Goal: Information Seeking & Learning: Learn about a topic

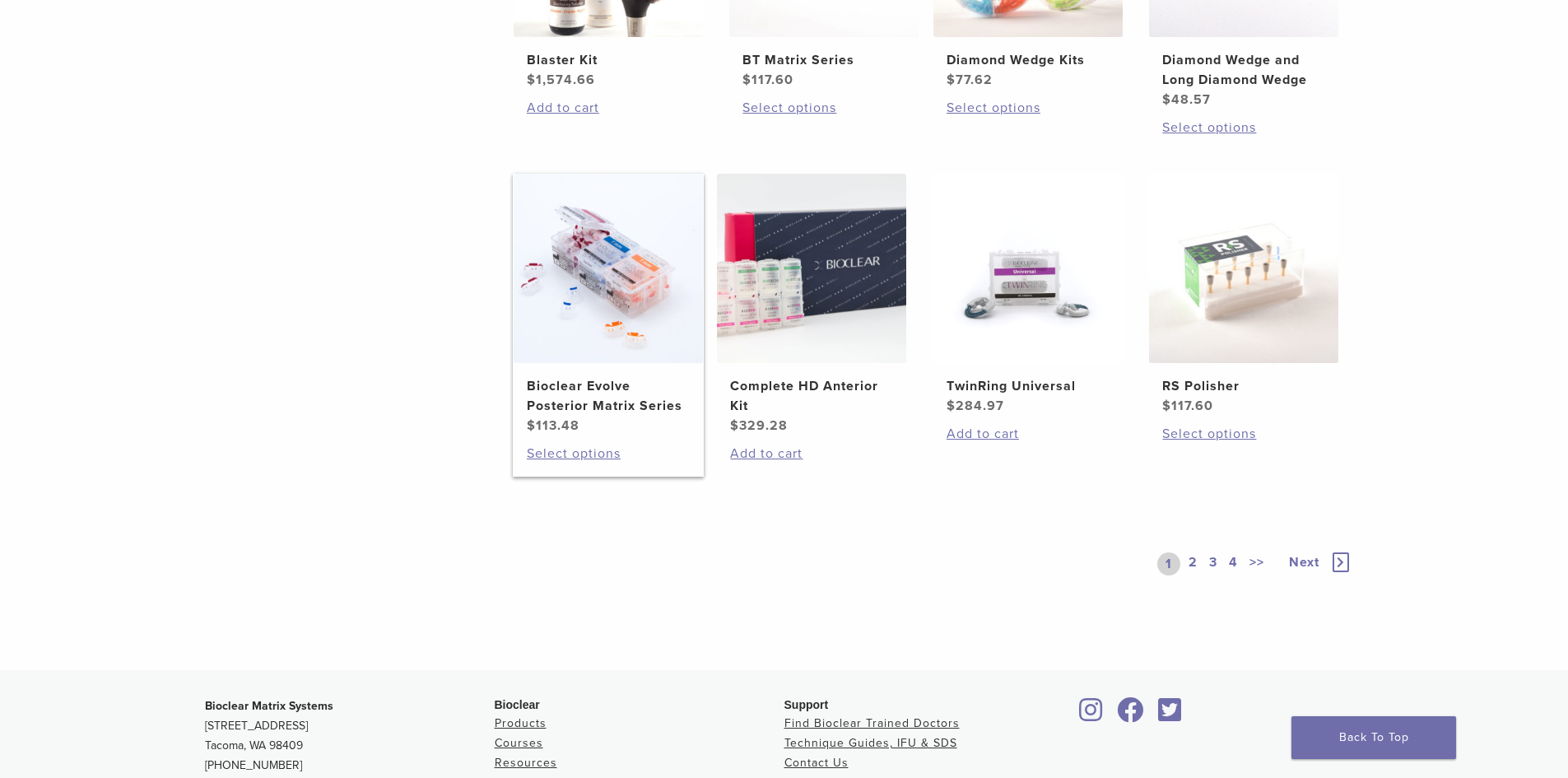
scroll to position [1152, 0]
click at [799, 284] on img at bounding box center [812, 266] width 189 height 189
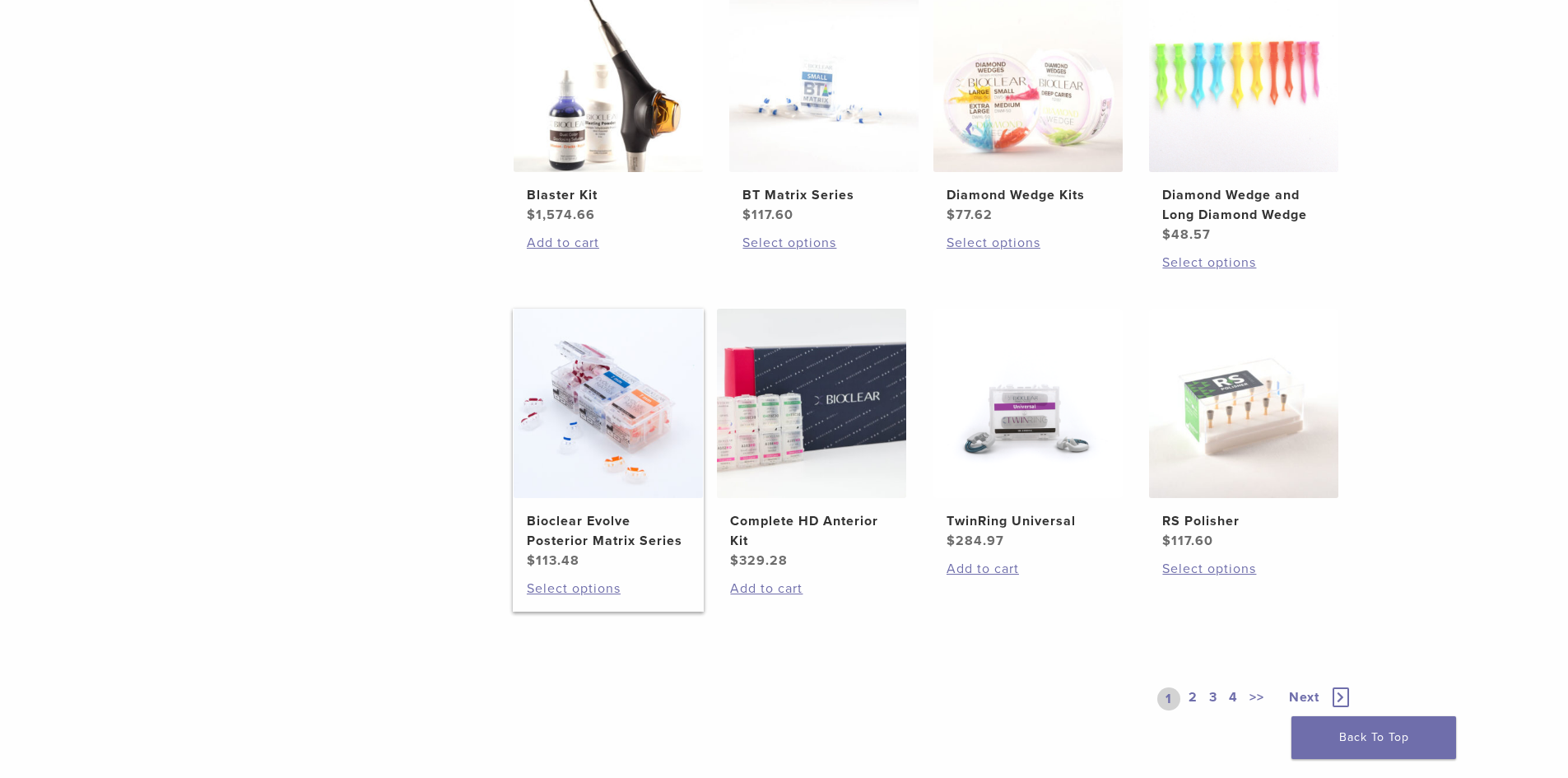
scroll to position [988, 0]
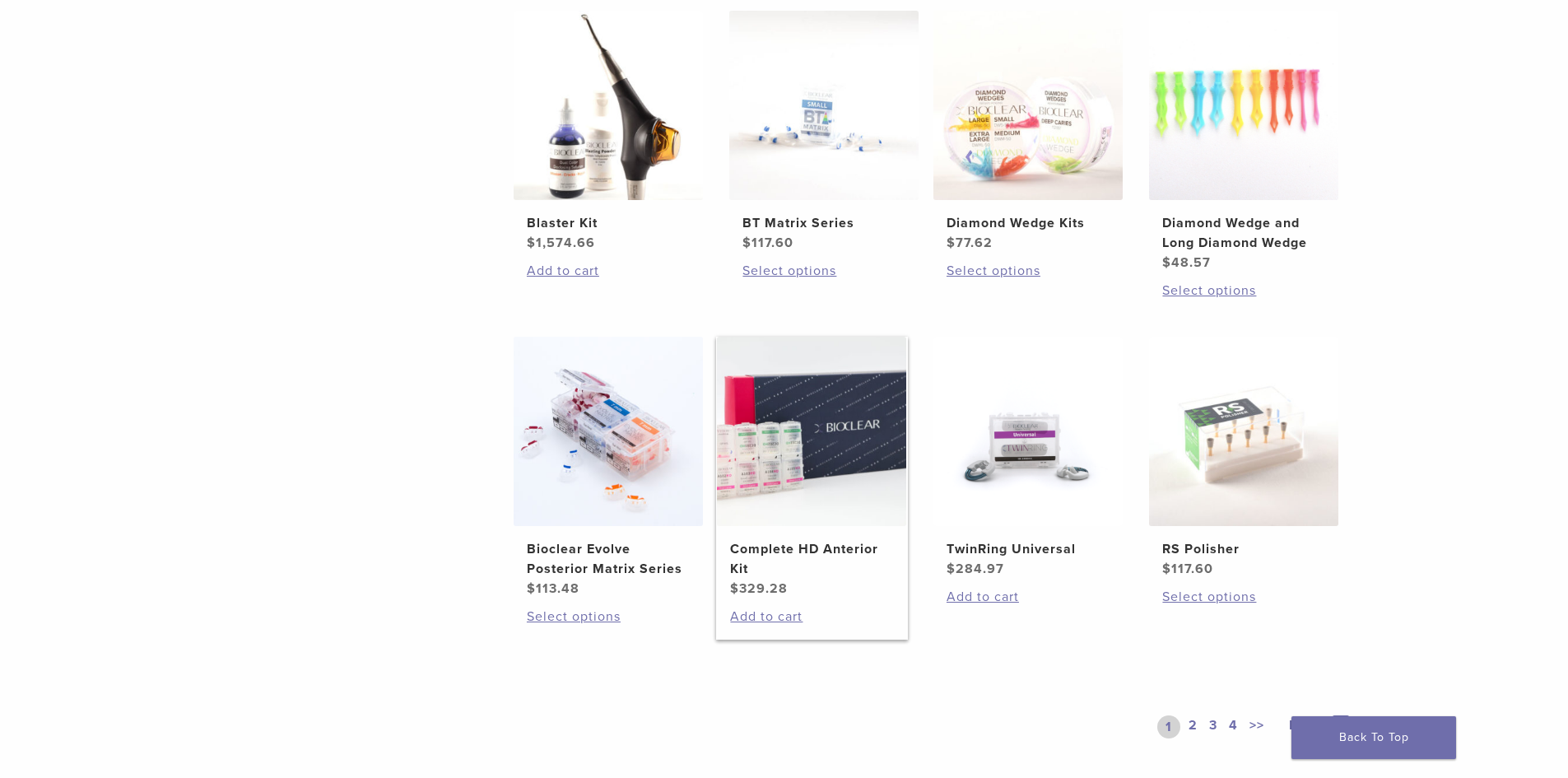
click at [774, 549] on h2 "Complete HD Anterior Kit" at bounding box center [811, 558] width 163 height 40
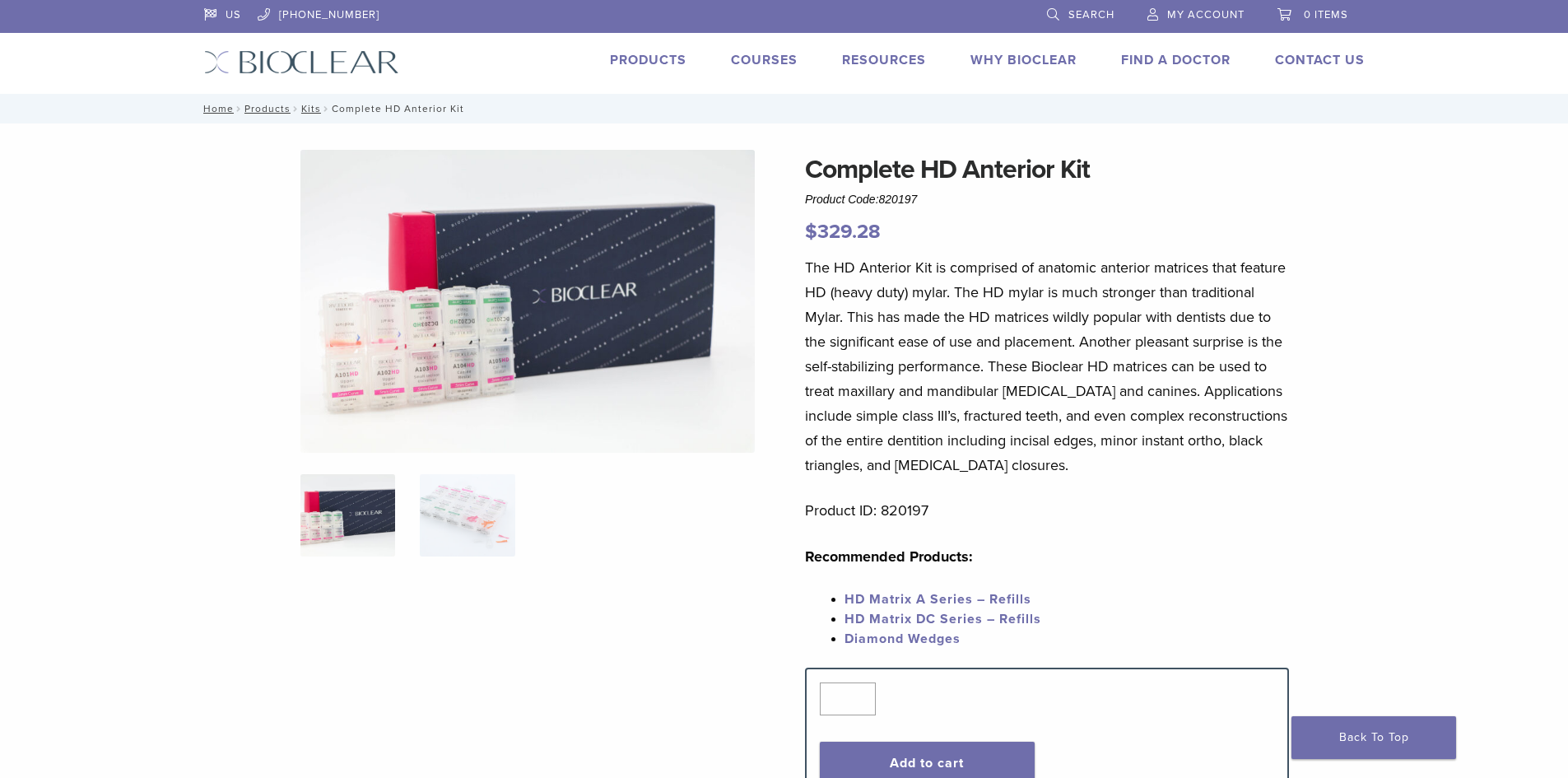
click at [341, 516] on img at bounding box center [348, 515] width 95 height 82
click at [456, 515] on img at bounding box center [467, 515] width 95 height 82
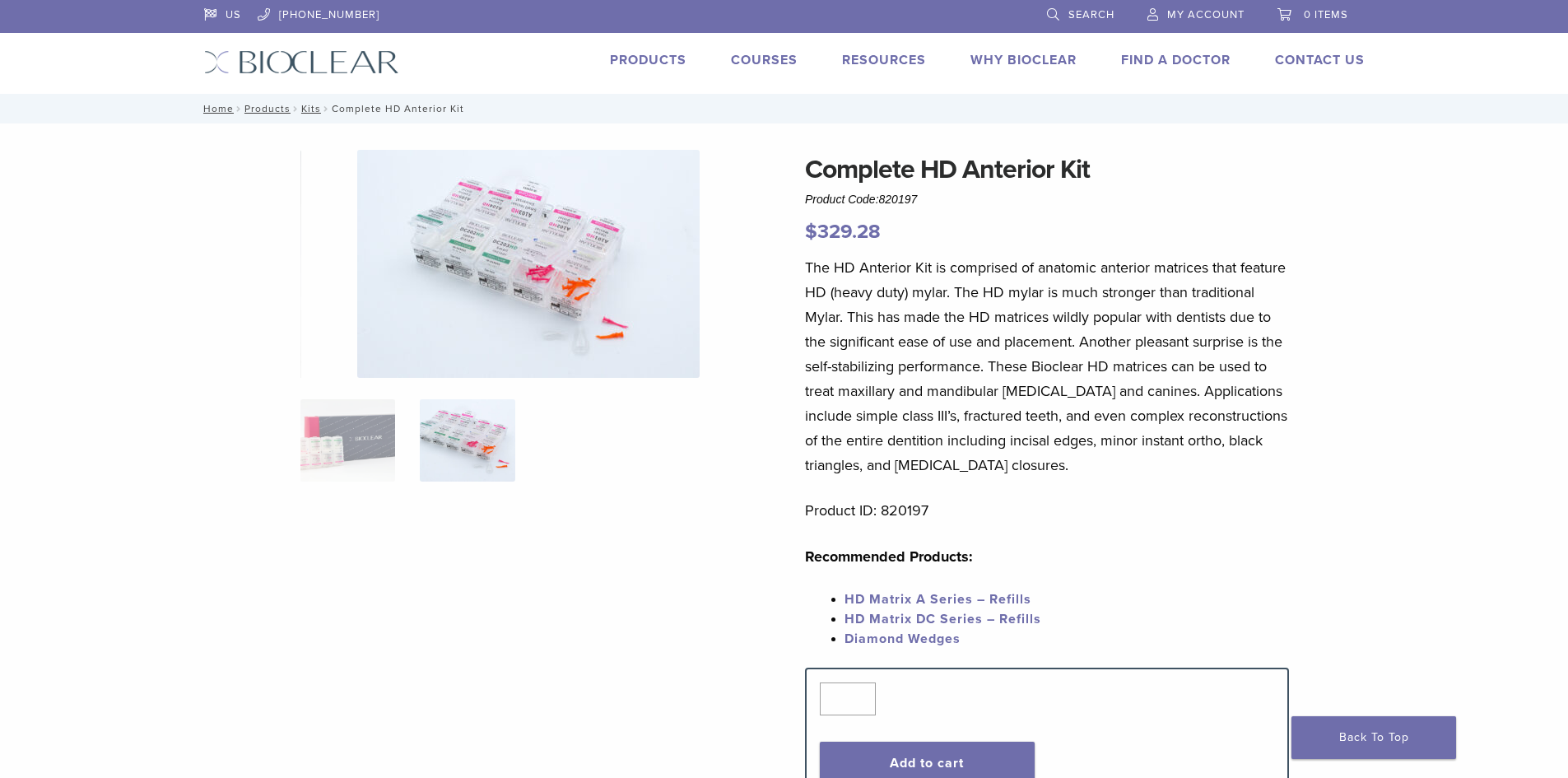
click at [586, 512] on div at bounding box center [527, 473] width 454 height 648
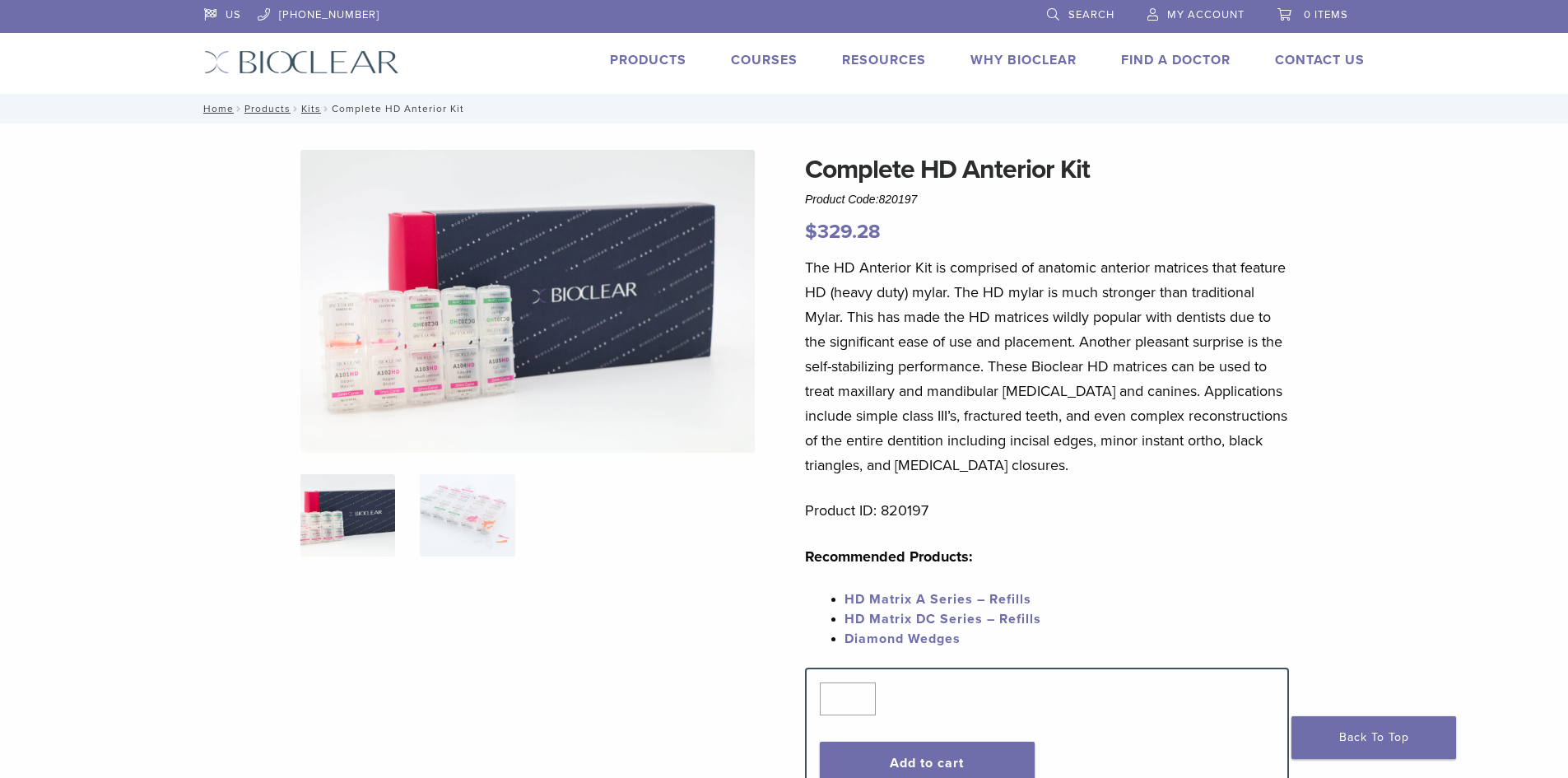
click at [932, 599] on link "HD Matrix A Series – Refills" at bounding box center [938, 599] width 187 height 16
click at [937, 618] on span "HD Matrix DC Series – Refills" at bounding box center [943, 618] width 197 height 16
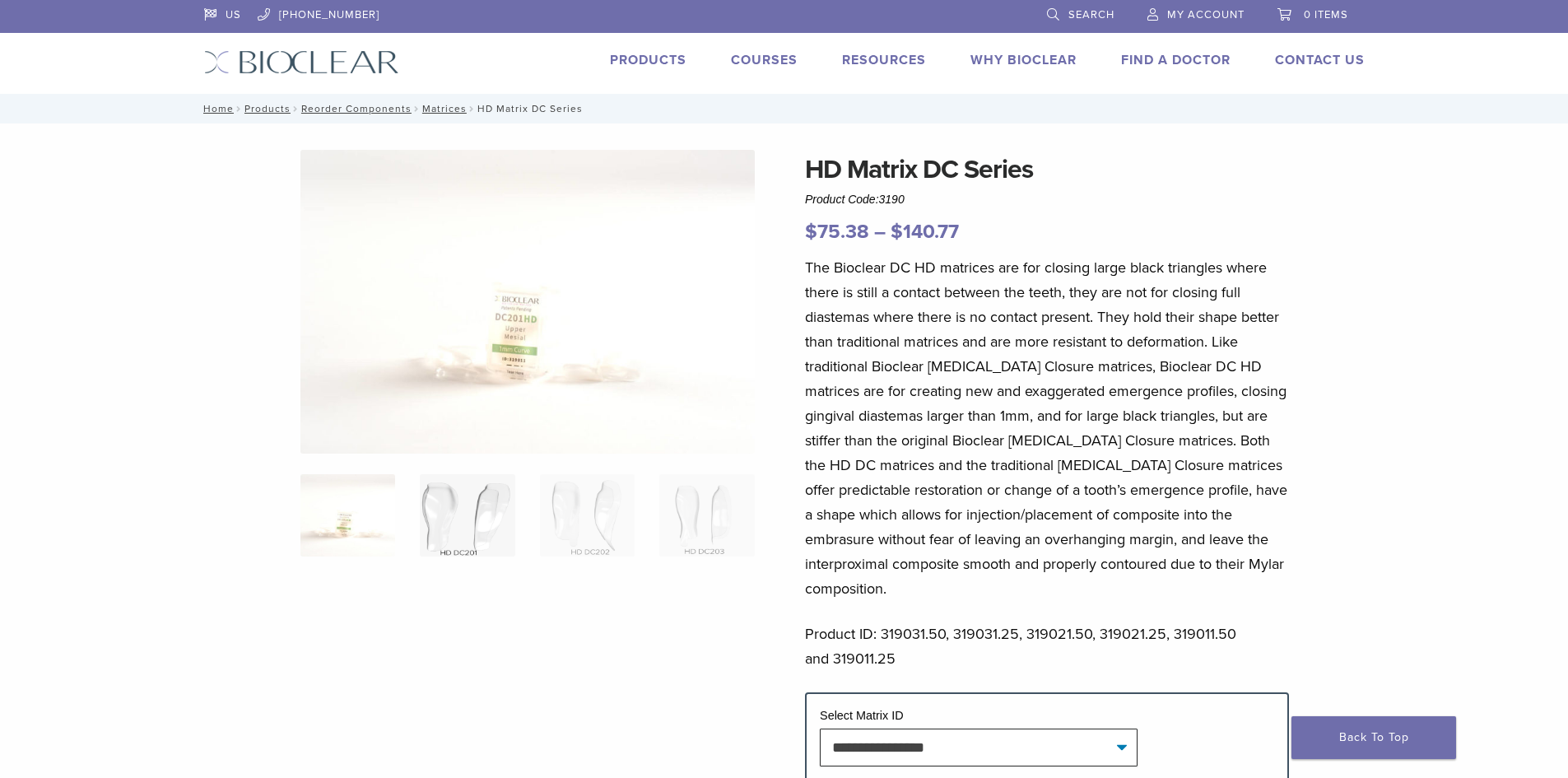
click at [469, 524] on img at bounding box center [467, 515] width 95 height 82
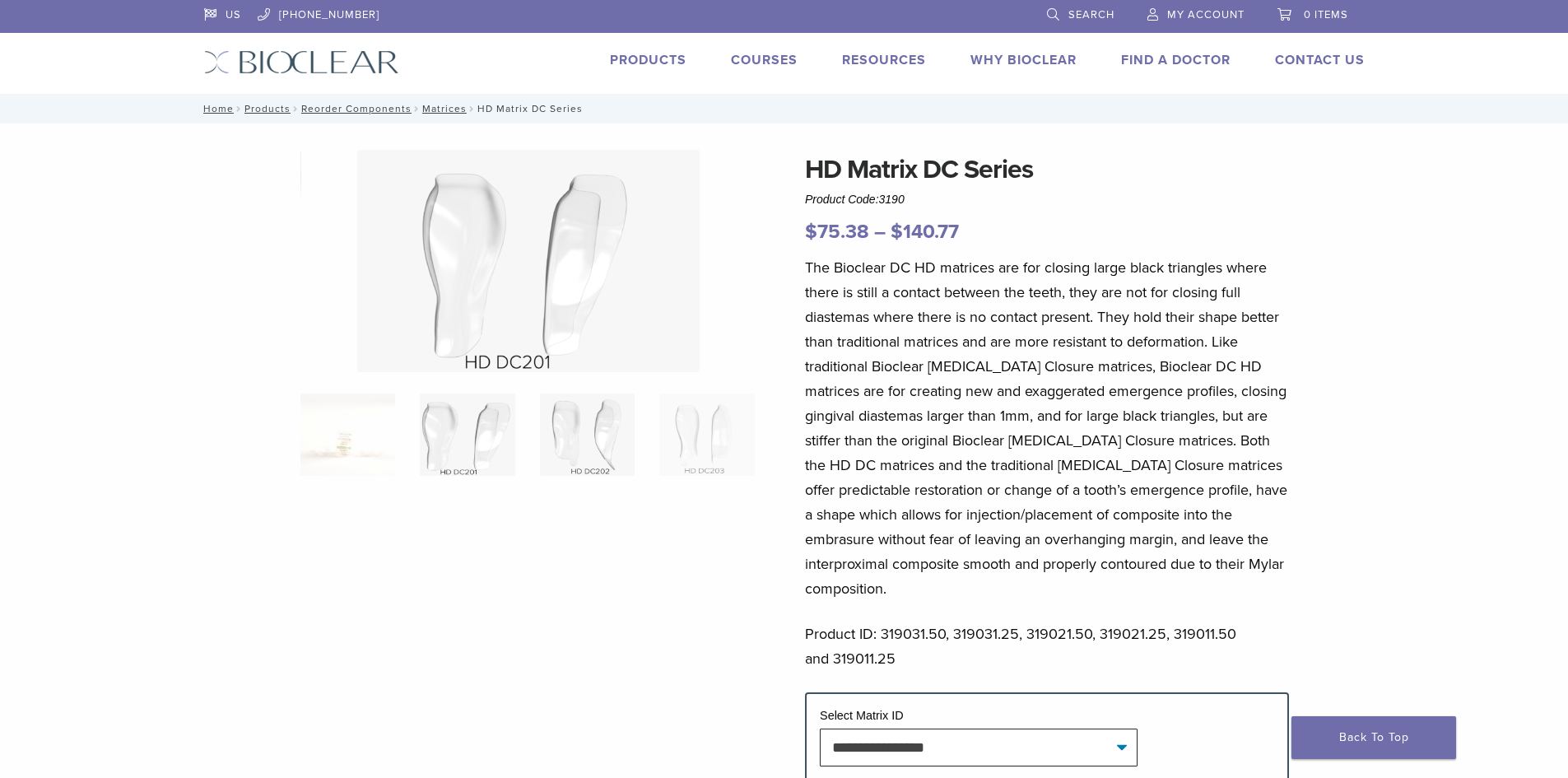
click at [585, 468] on img at bounding box center [587, 434] width 95 height 82
click at [706, 451] on img at bounding box center [707, 434] width 95 height 82
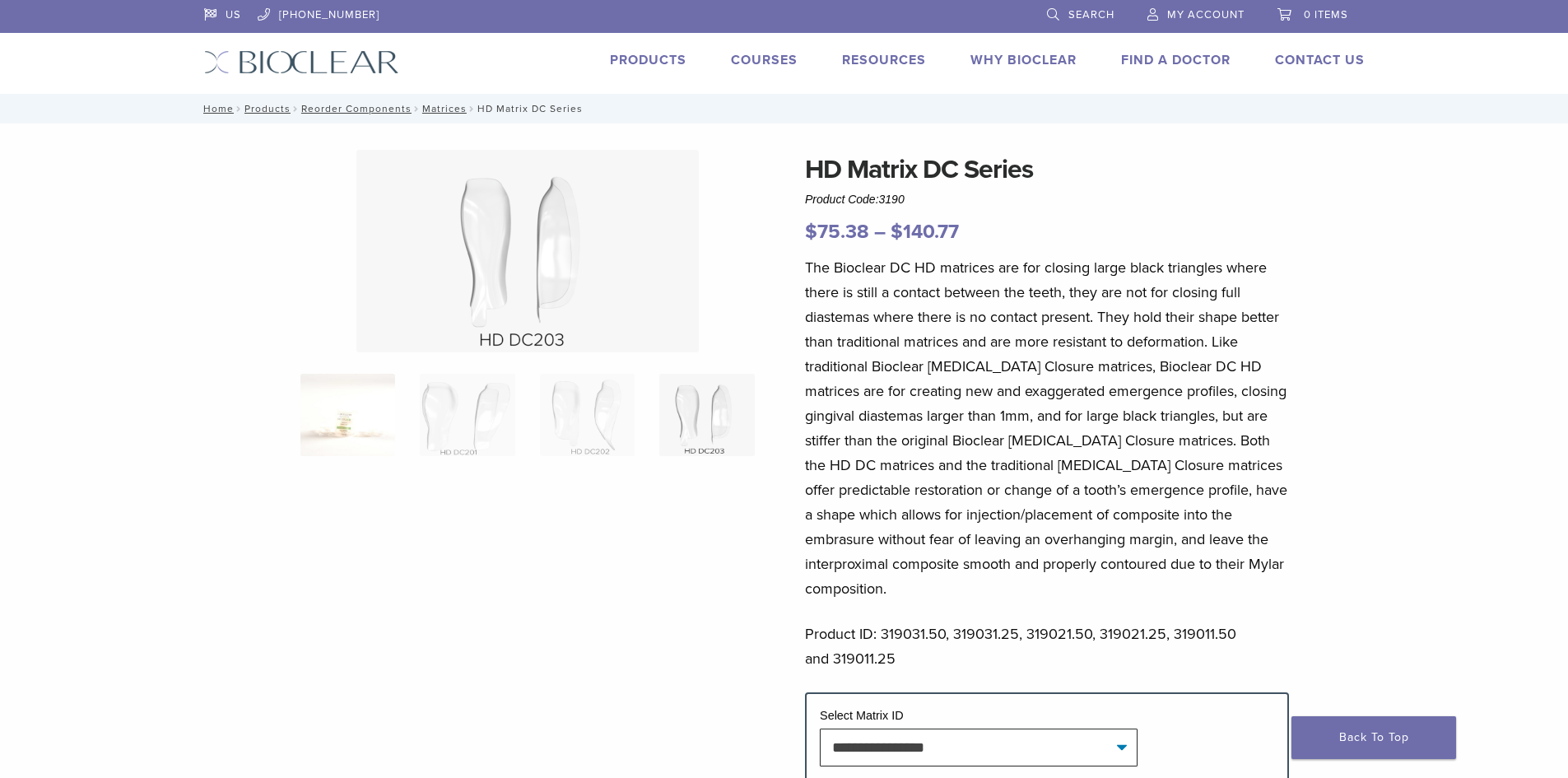
click at [364, 421] on img at bounding box center [348, 415] width 95 height 82
